Goal: Information Seeking & Learning: Learn about a topic

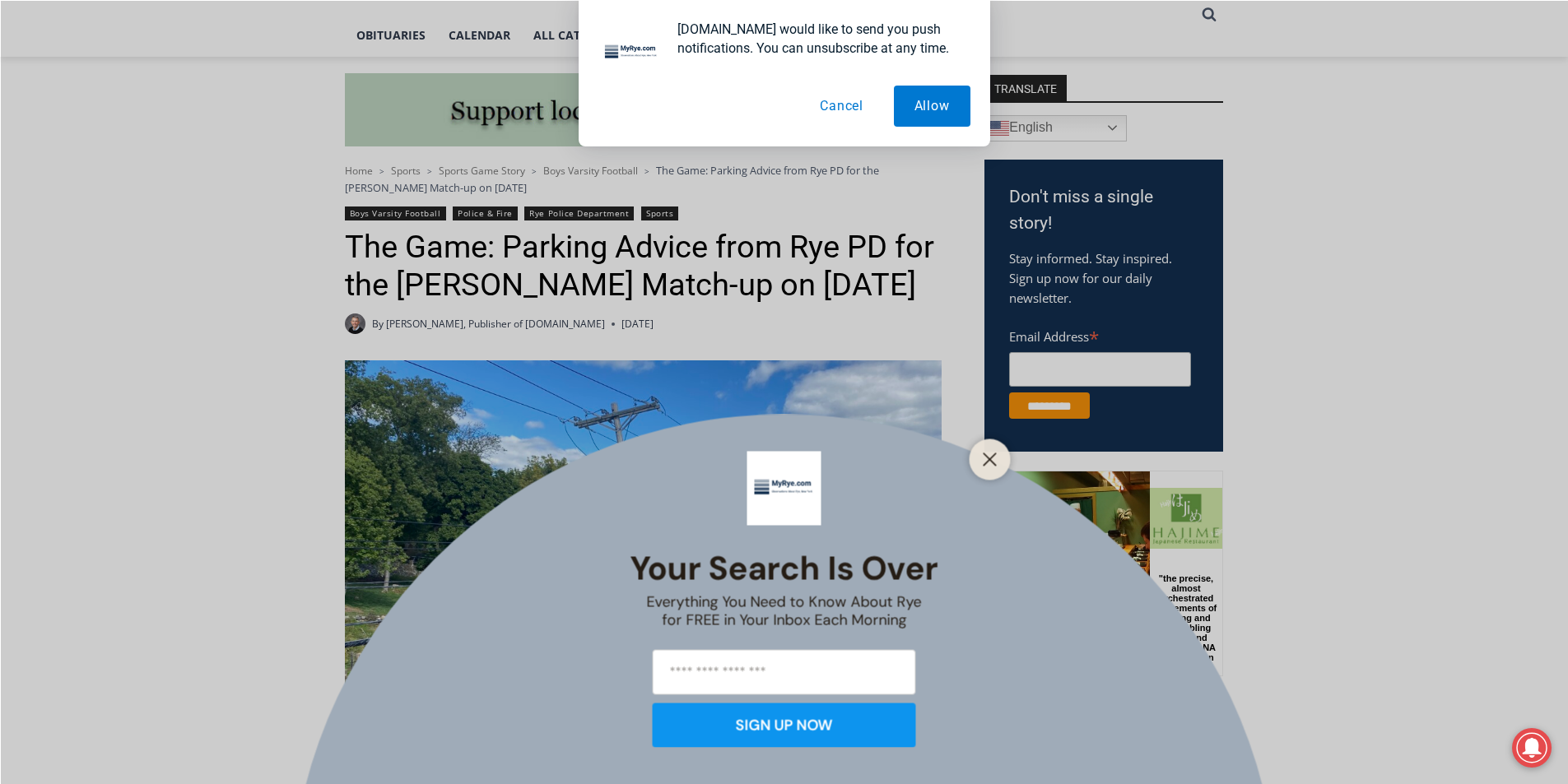
scroll to position [412, 0]
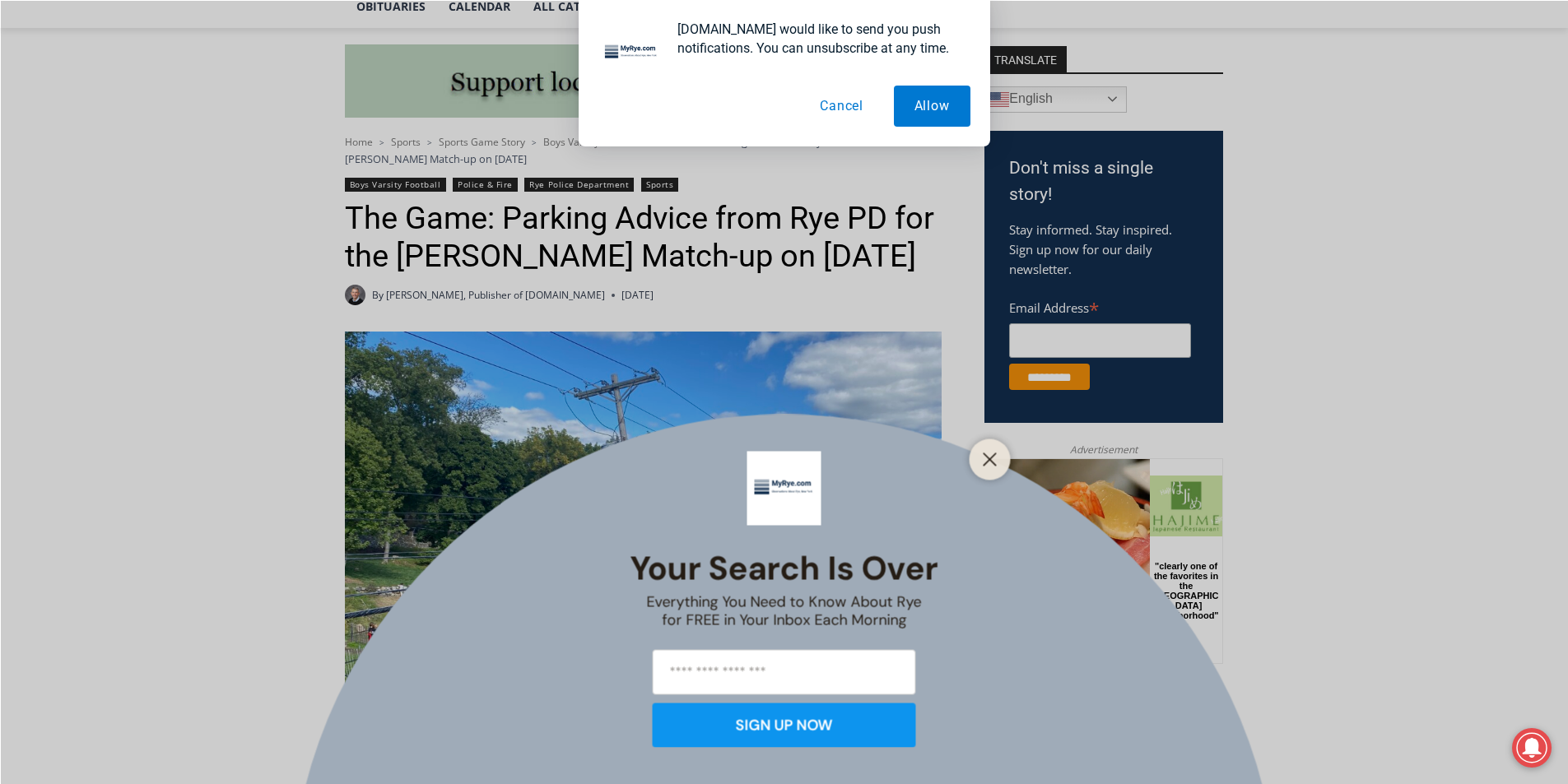
click at [826, 107] on button "Cancel" at bounding box center [842, 106] width 85 height 41
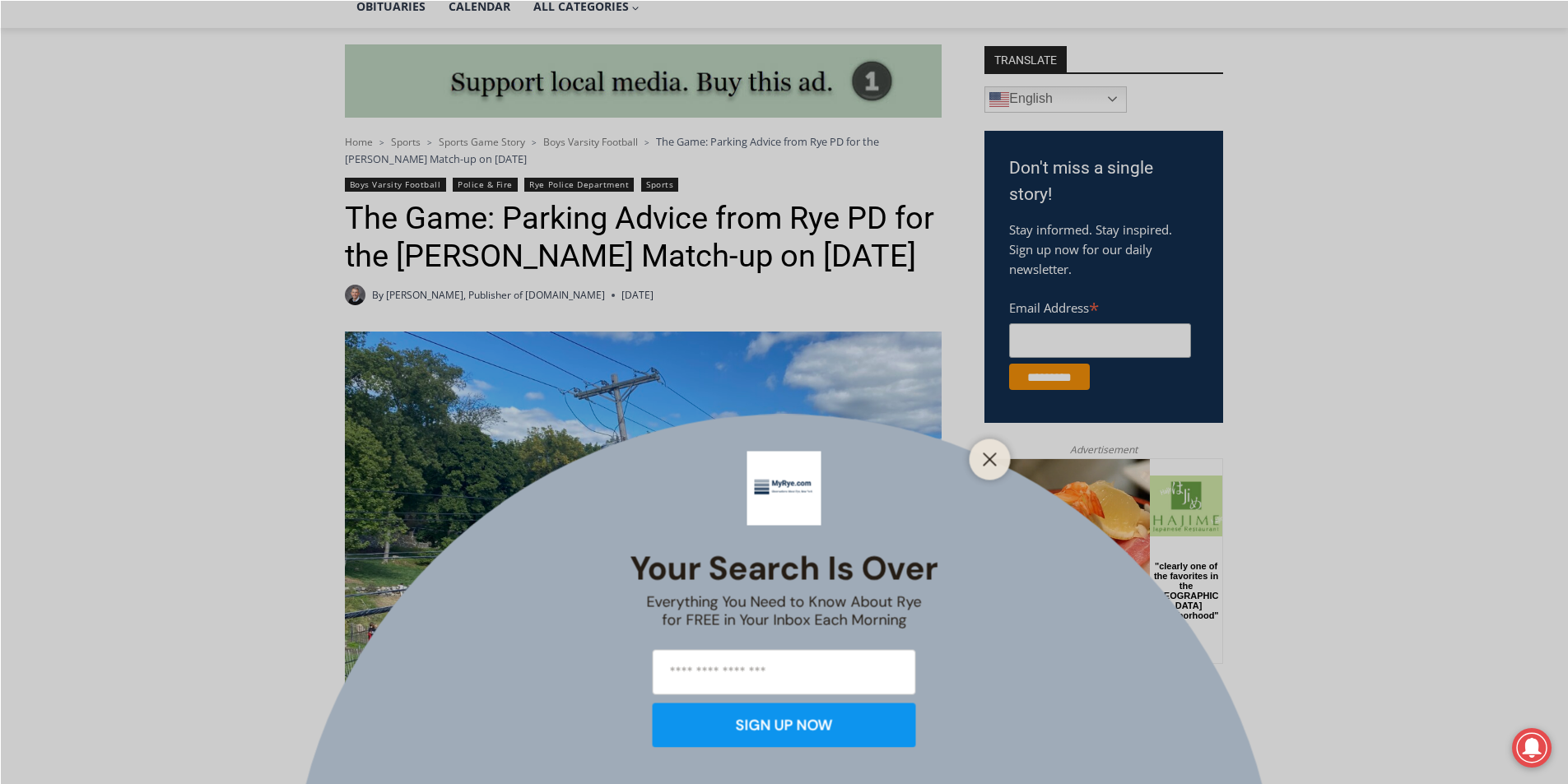
click at [996, 452] on button "Close" at bounding box center [990, 459] width 23 height 23
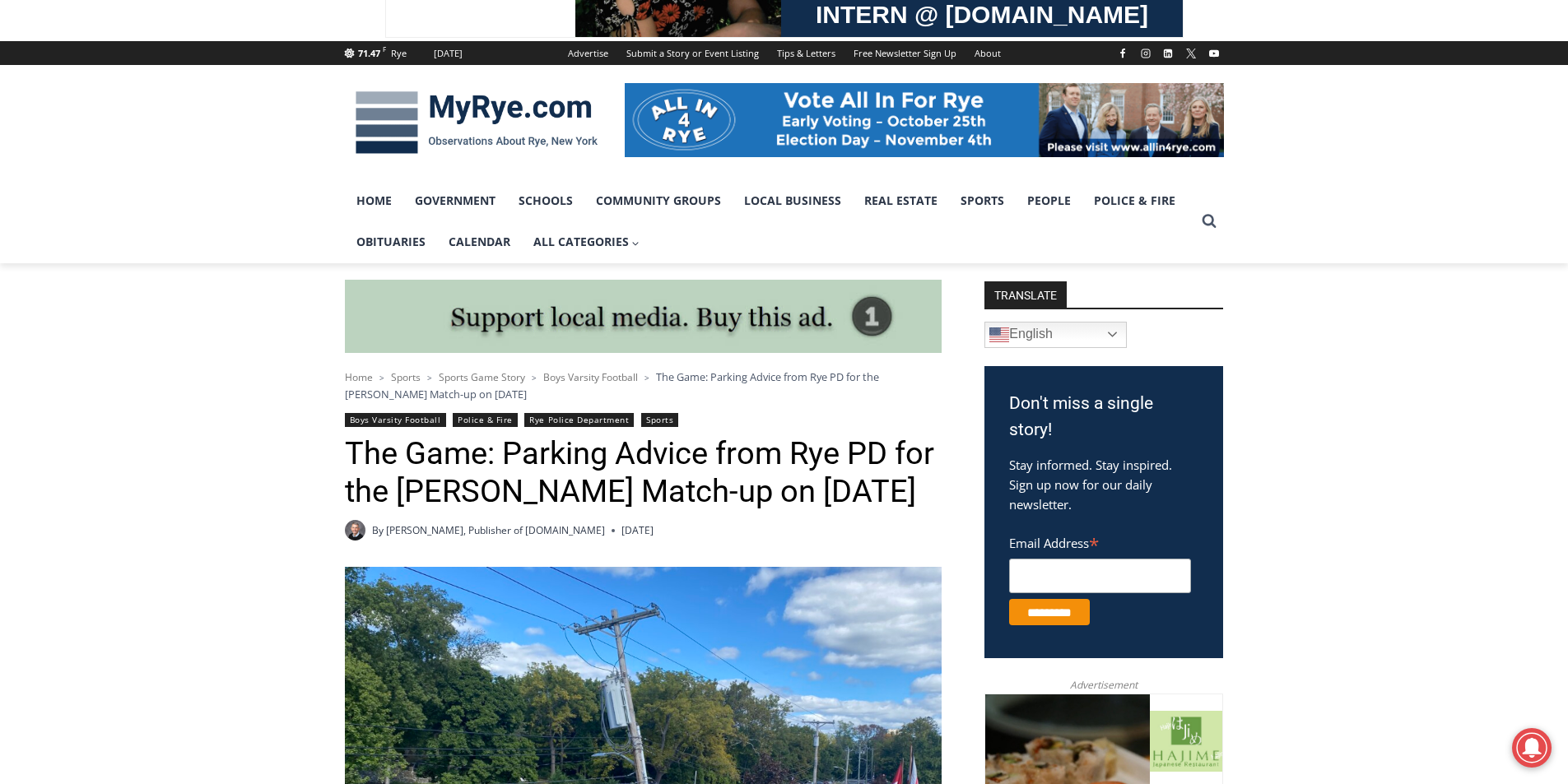
scroll to position [0, 0]
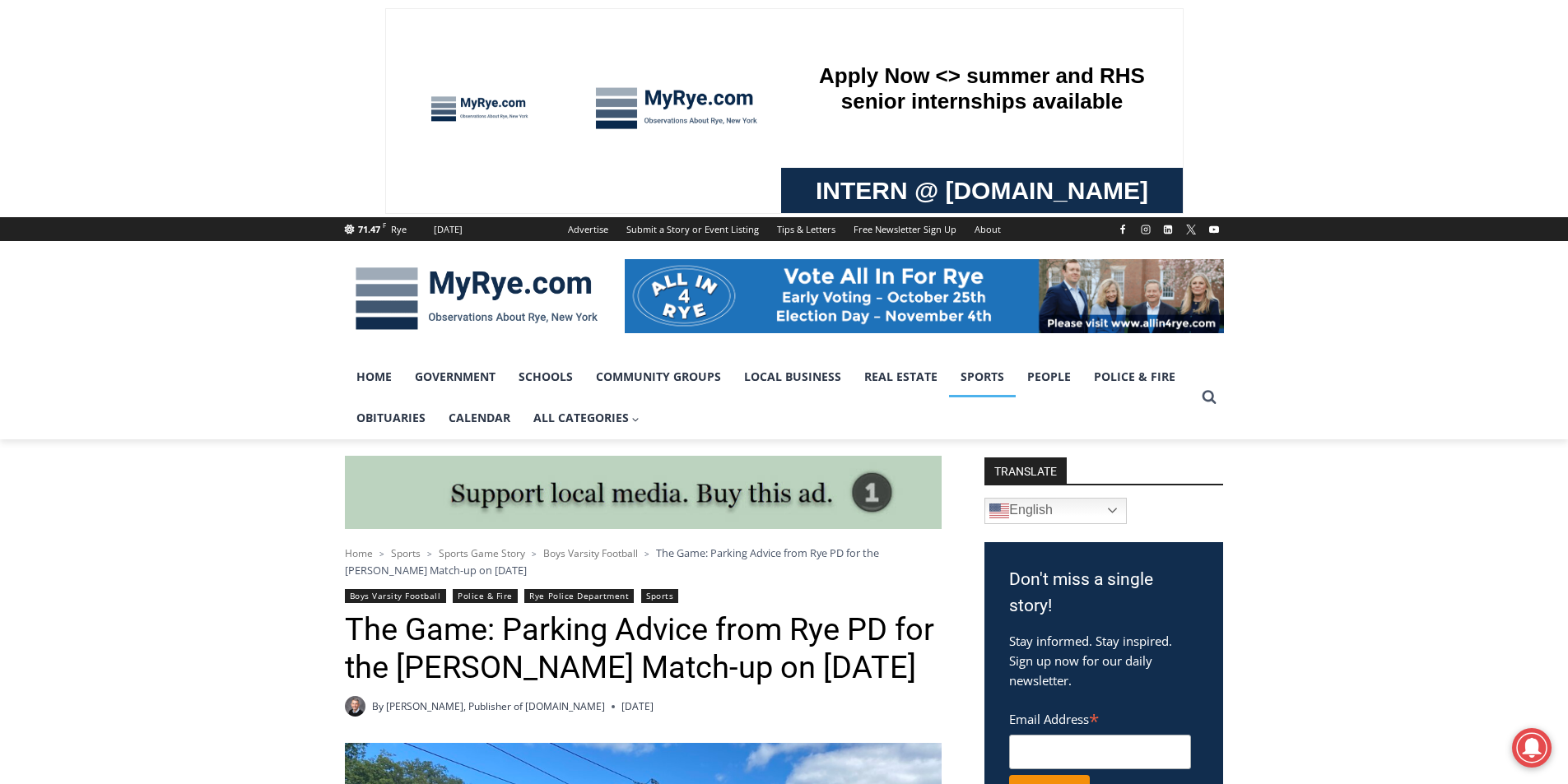
click at [972, 373] on link "Sports" at bounding box center [982, 377] width 67 height 41
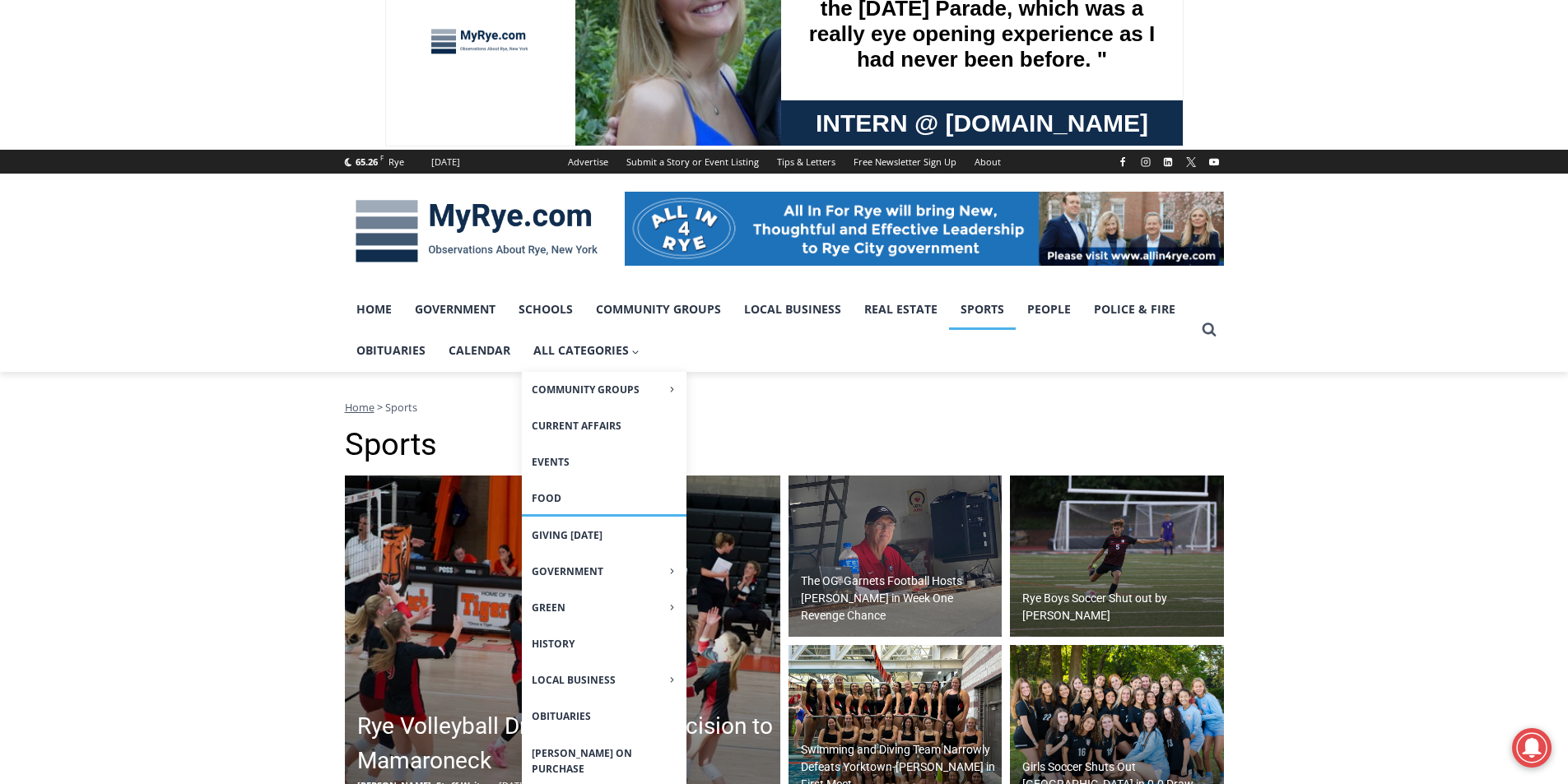
scroll to position [165, 0]
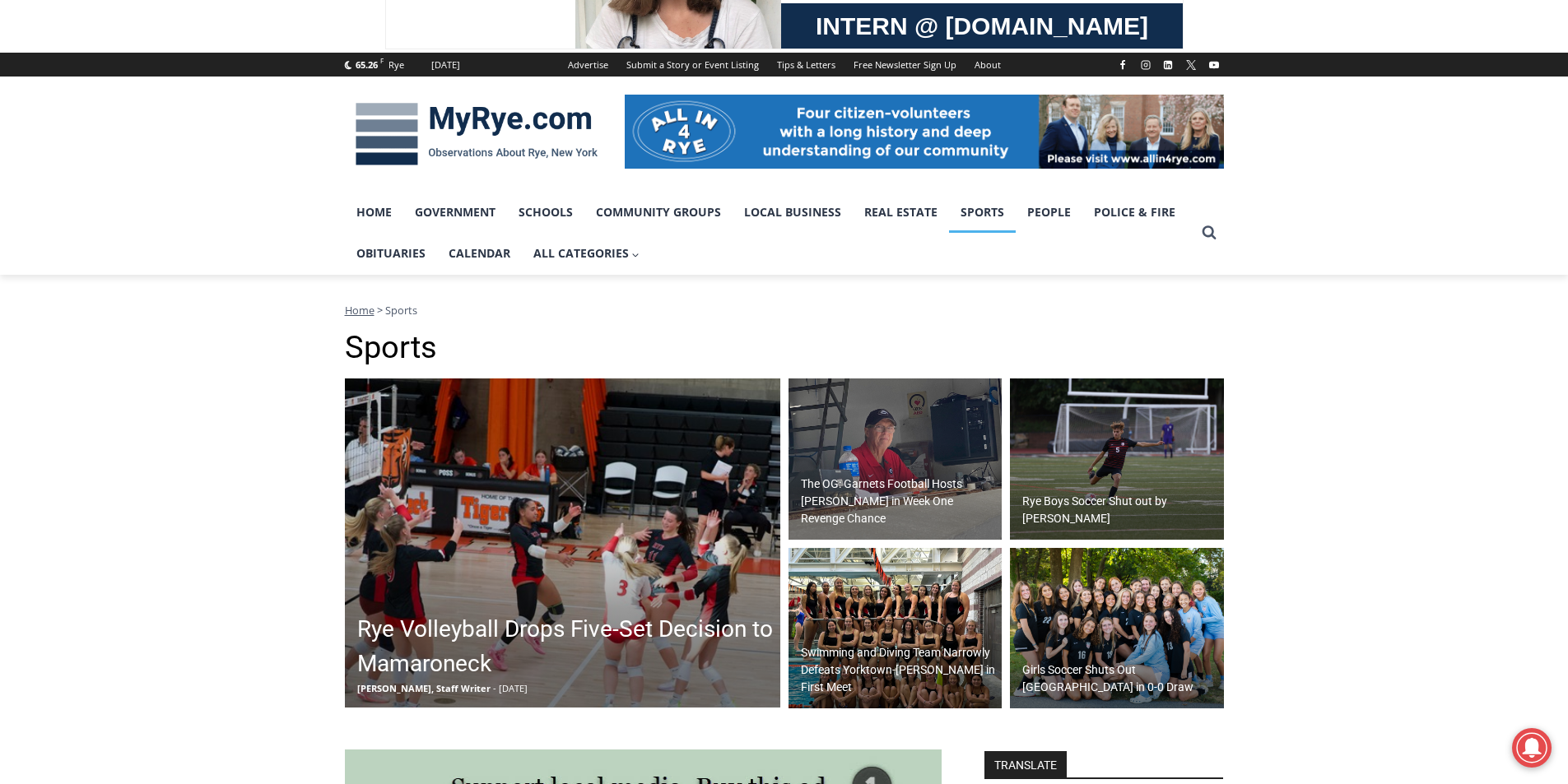
click at [880, 490] on div "The OG: Garnets Football Hosts [PERSON_NAME] in Week One Revenge Chance" at bounding box center [899, 501] width 206 height 60
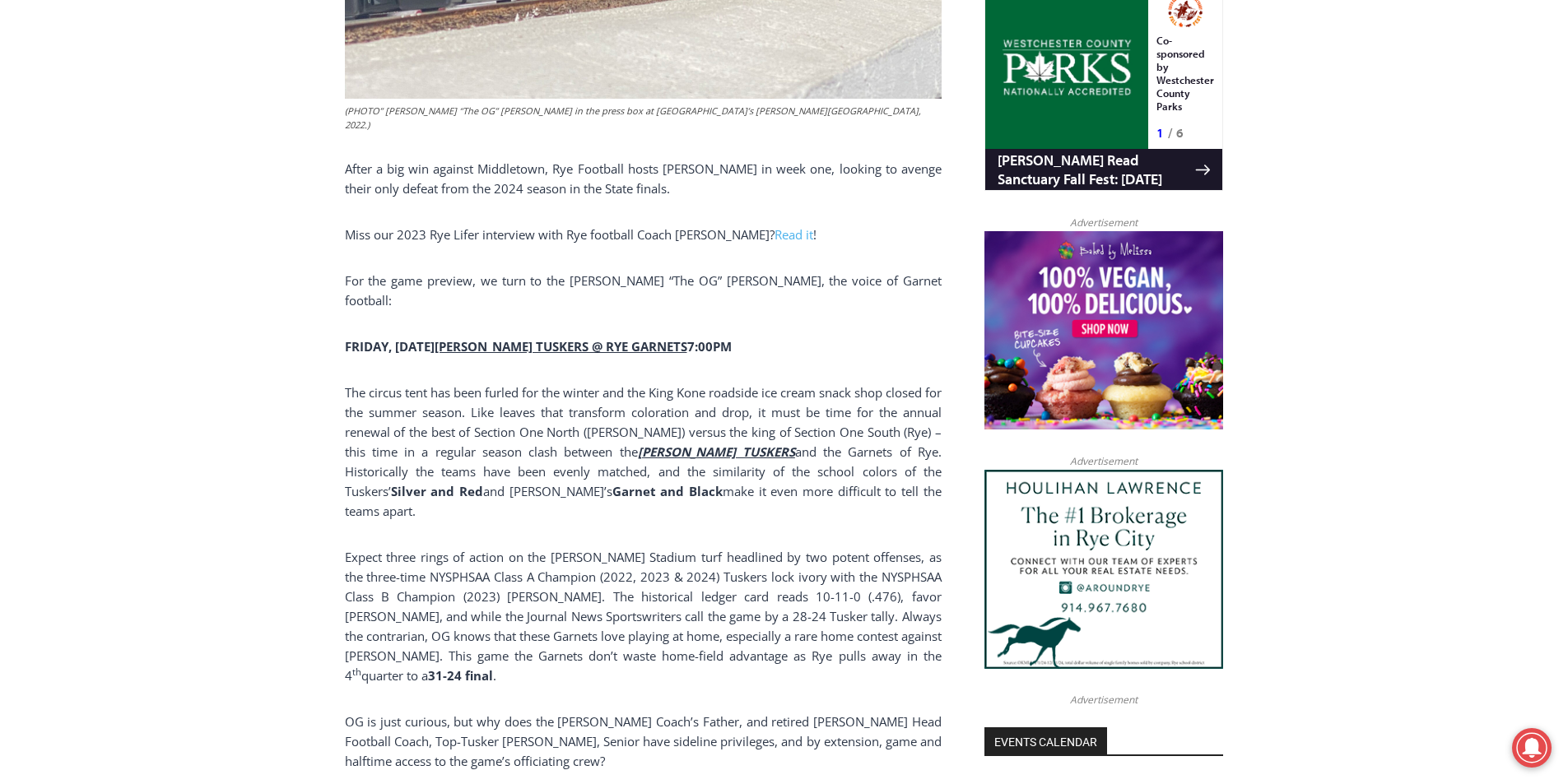
scroll to position [1041, 0]
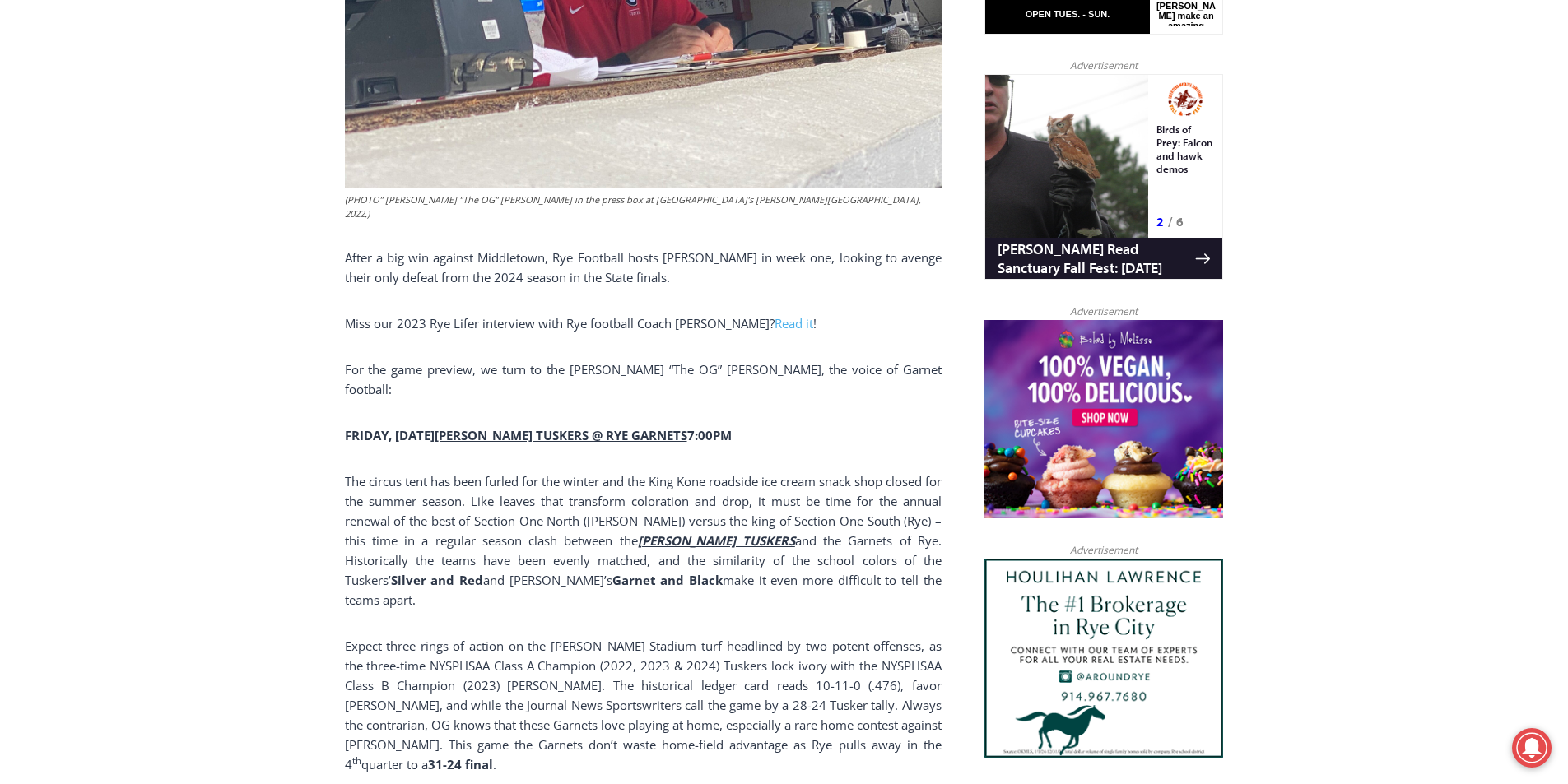
click at [595, 427] on u "[PERSON_NAME] TUSKERS @ RYE GARNETS" at bounding box center [561, 435] width 253 height 16
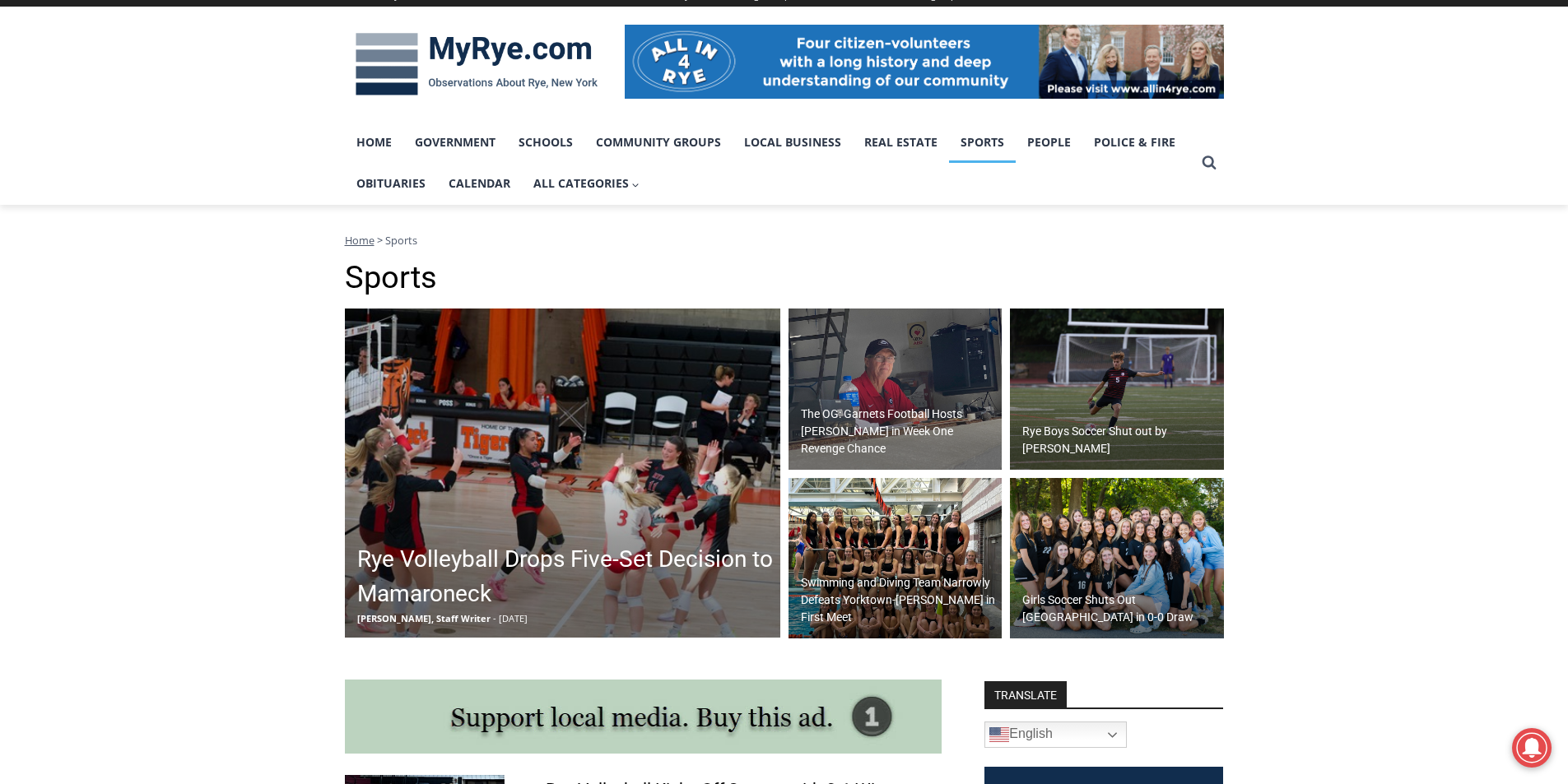
scroll to position [234, 0]
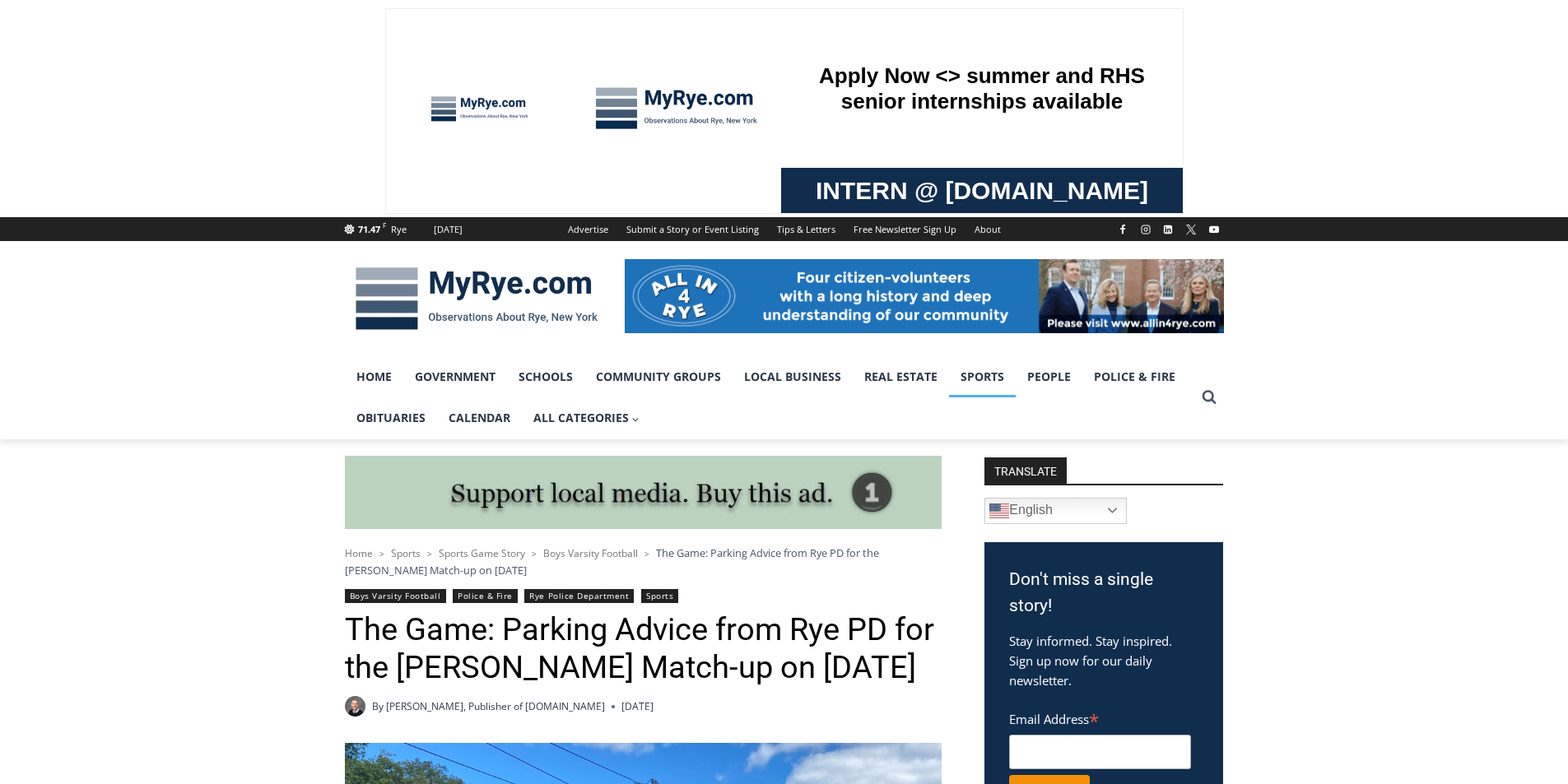
click at [968, 377] on link "Sports" at bounding box center [982, 377] width 67 height 41
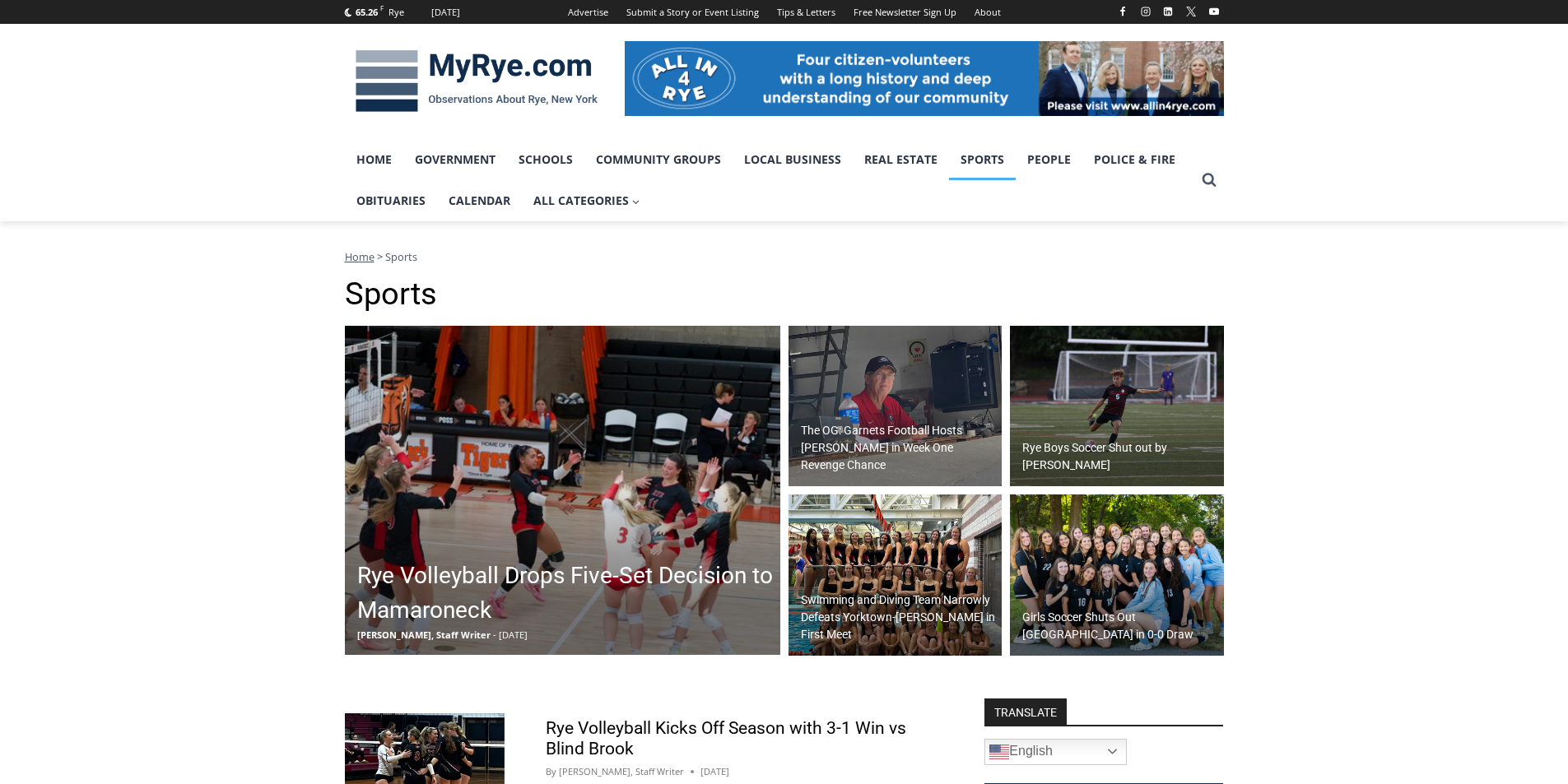
click at [913, 419] on img at bounding box center [895, 406] width 214 height 161
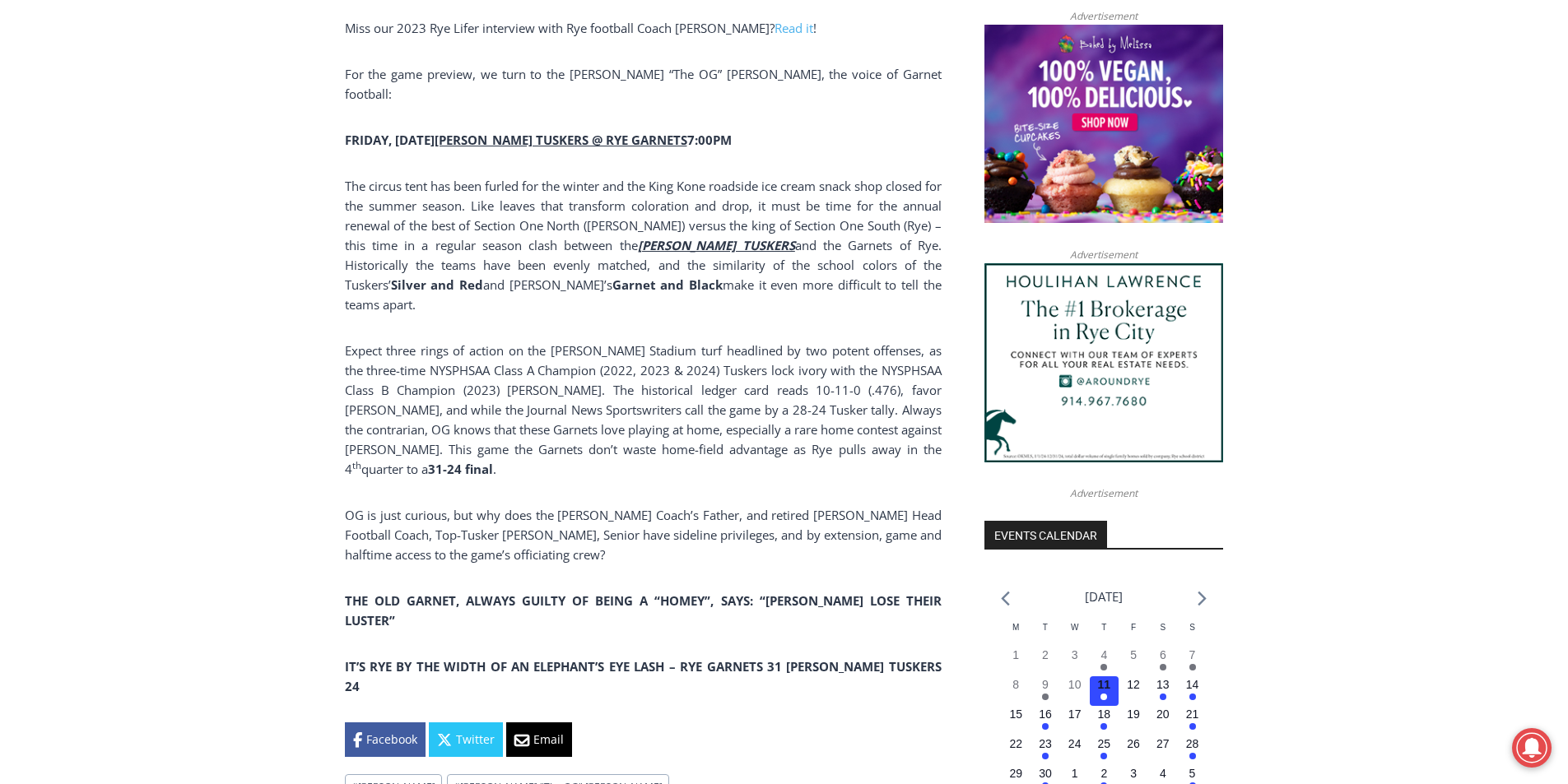
scroll to position [1367, 0]
